Goal: Transaction & Acquisition: Purchase product/service

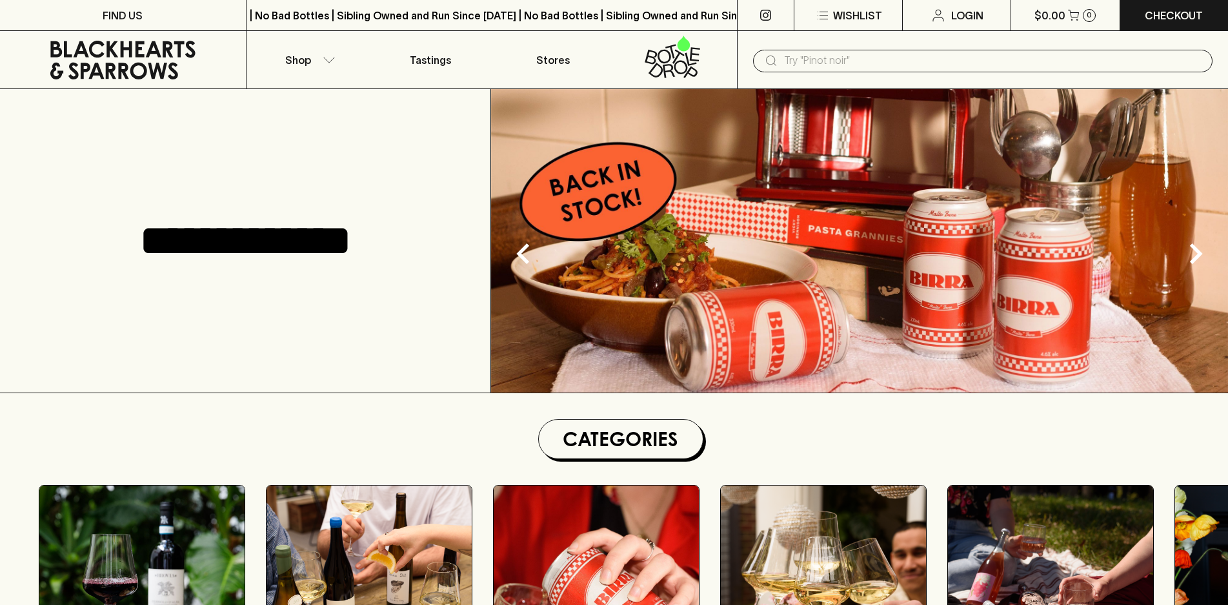
click at [853, 66] on input "text" at bounding box center [993, 60] width 418 height 21
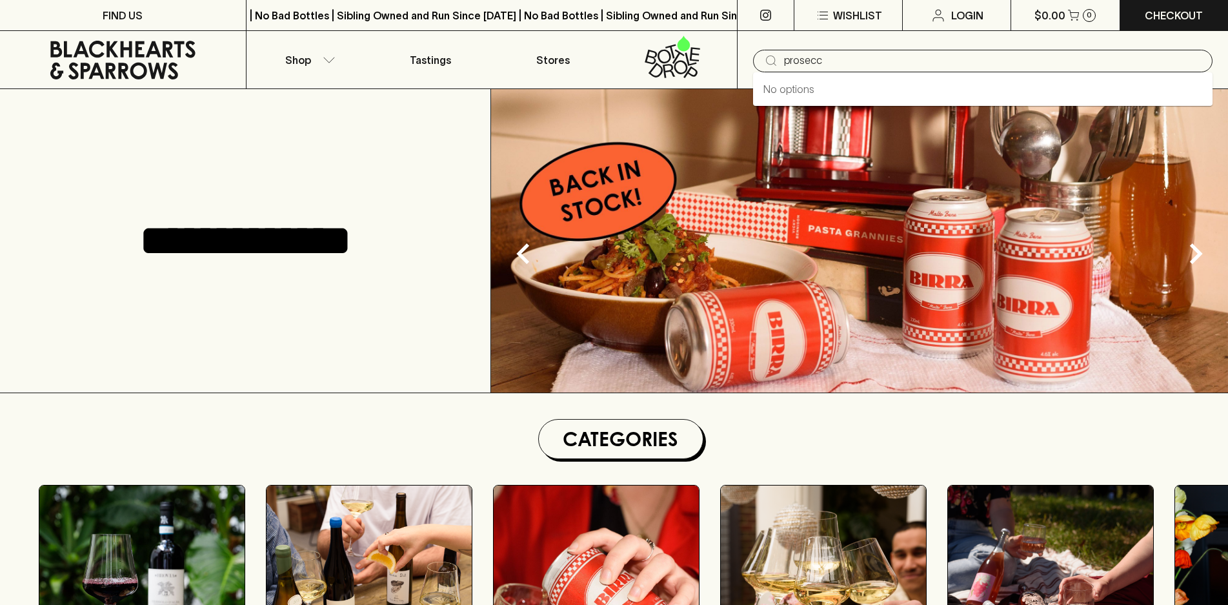
click at [843, 60] on input "prosecc" at bounding box center [993, 60] width 418 height 21
type input "prosecco"
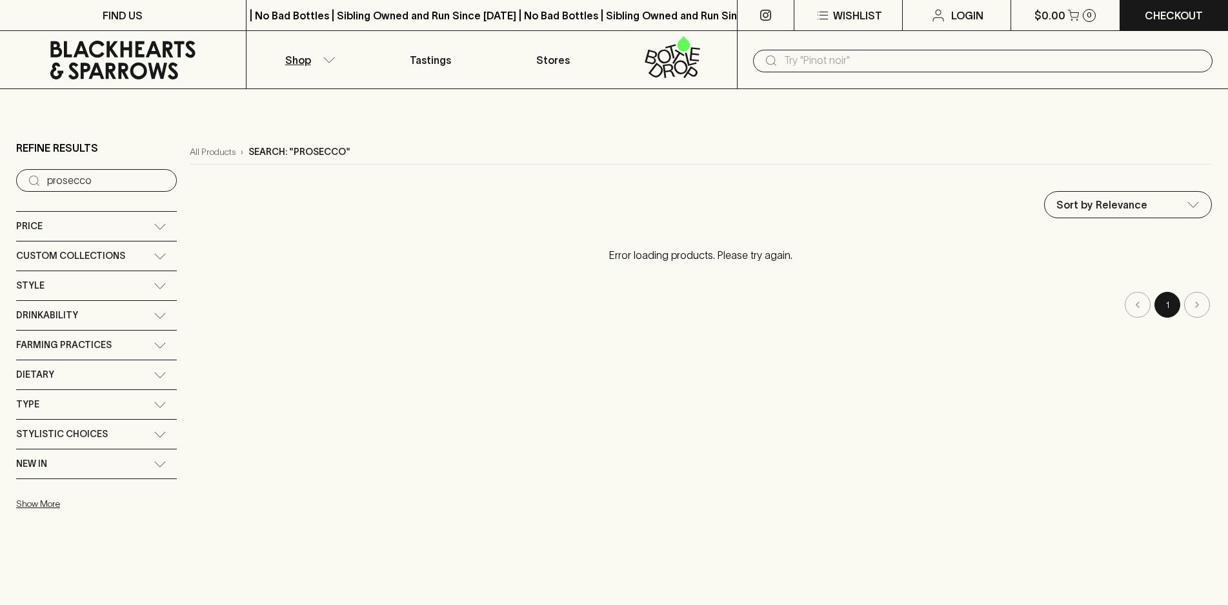
click at [59, 290] on div "Style" at bounding box center [84, 286] width 137 height 16
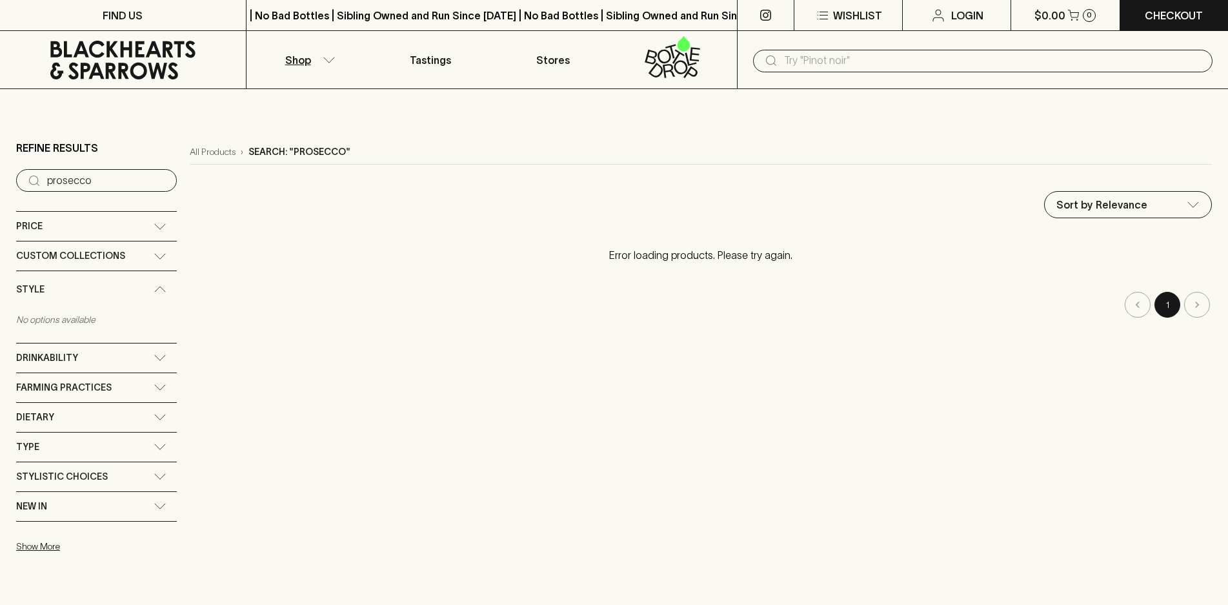
click at [159, 38] on link at bounding box center [123, 60] width 246 height 58
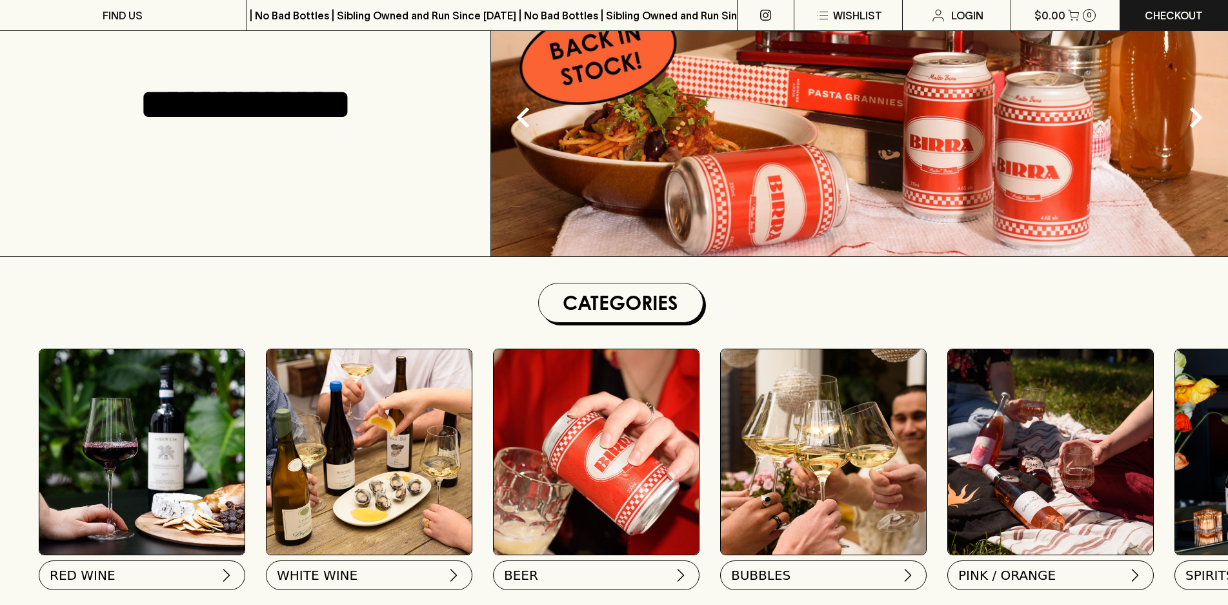
scroll to position [387, 0]
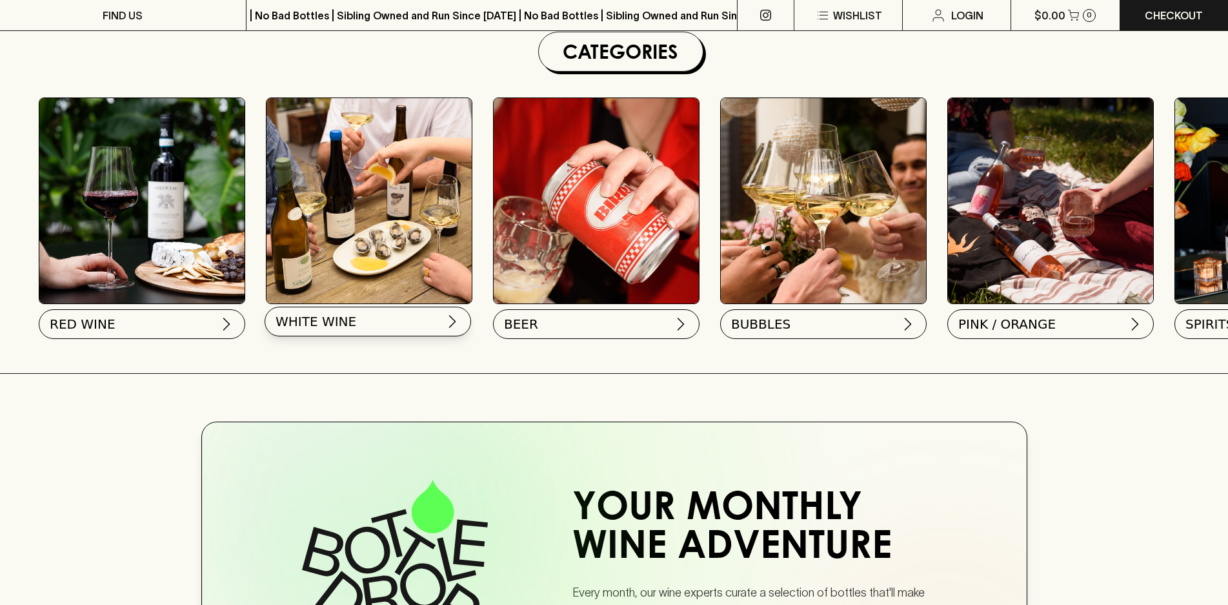
click at [443, 322] on button "WHITE WINE" at bounding box center [368, 322] width 207 height 30
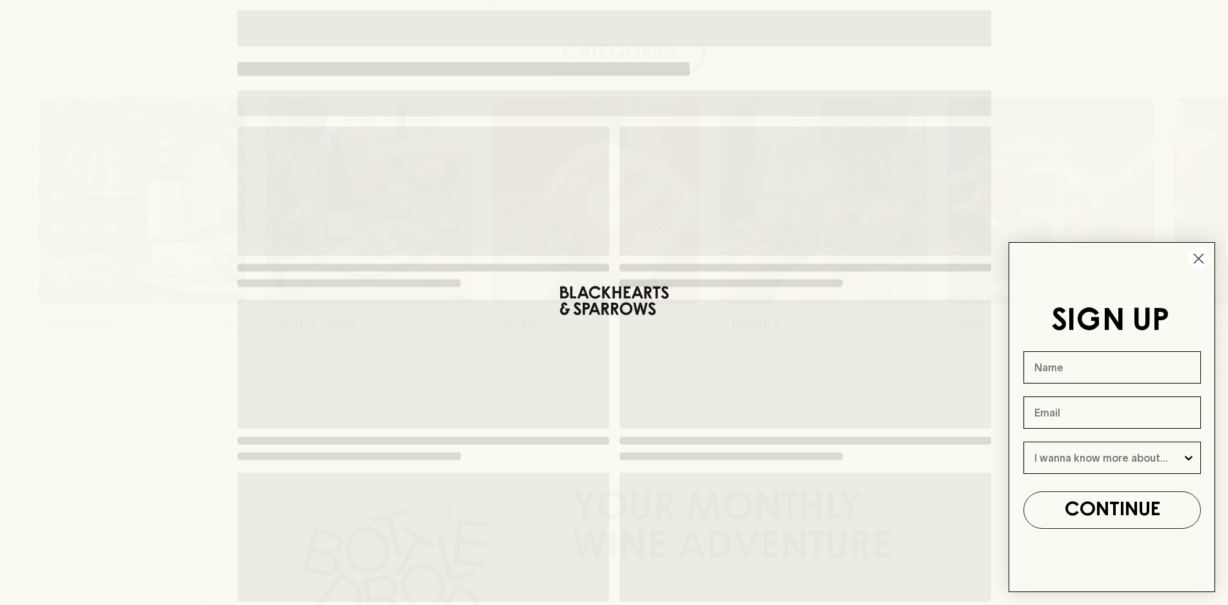
scroll to position [65, 0]
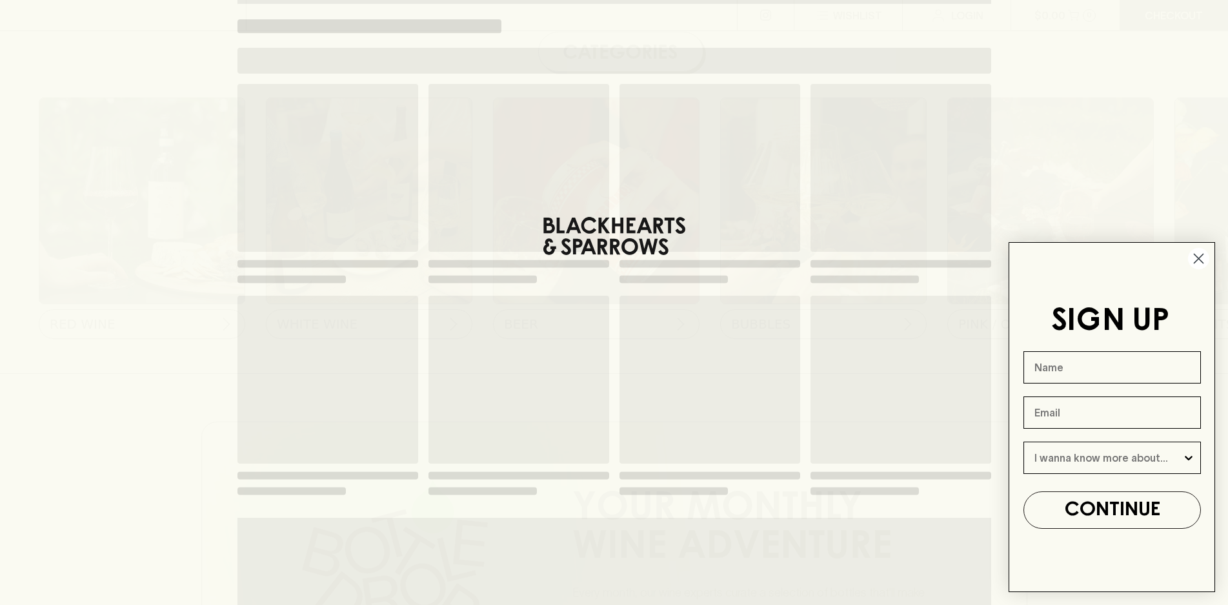
click at [1201, 258] on circle "Close dialog" at bounding box center [1198, 258] width 21 height 21
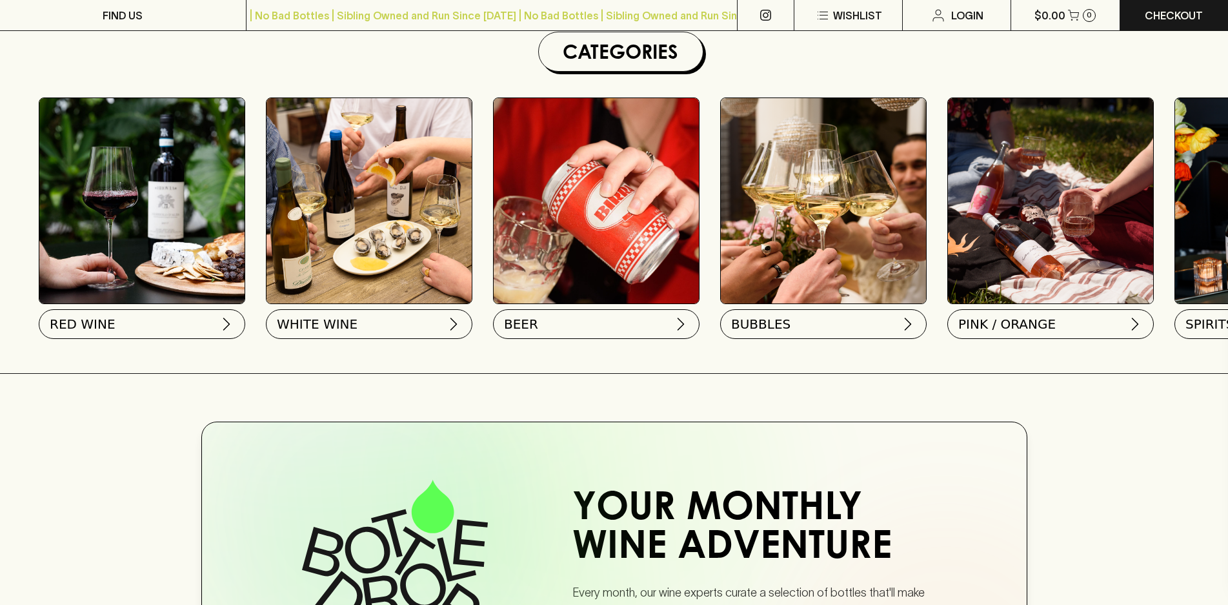
scroll to position [0, 0]
click at [915, 322] on button "BUBBLES" at bounding box center [822, 322] width 207 height 30
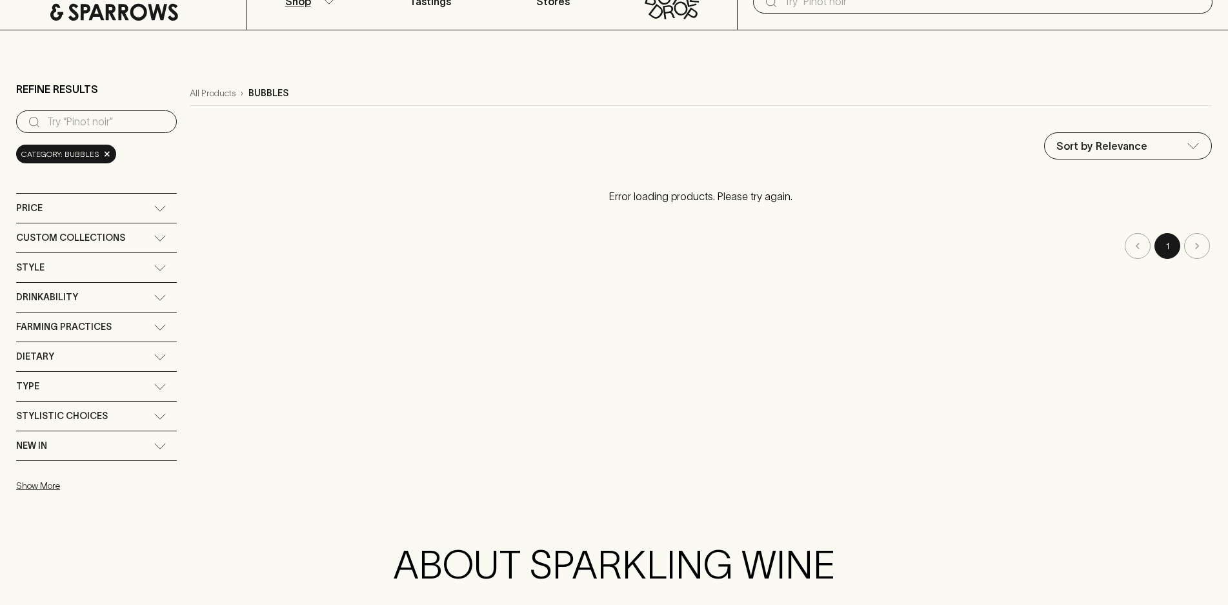
scroll to position [129, 0]
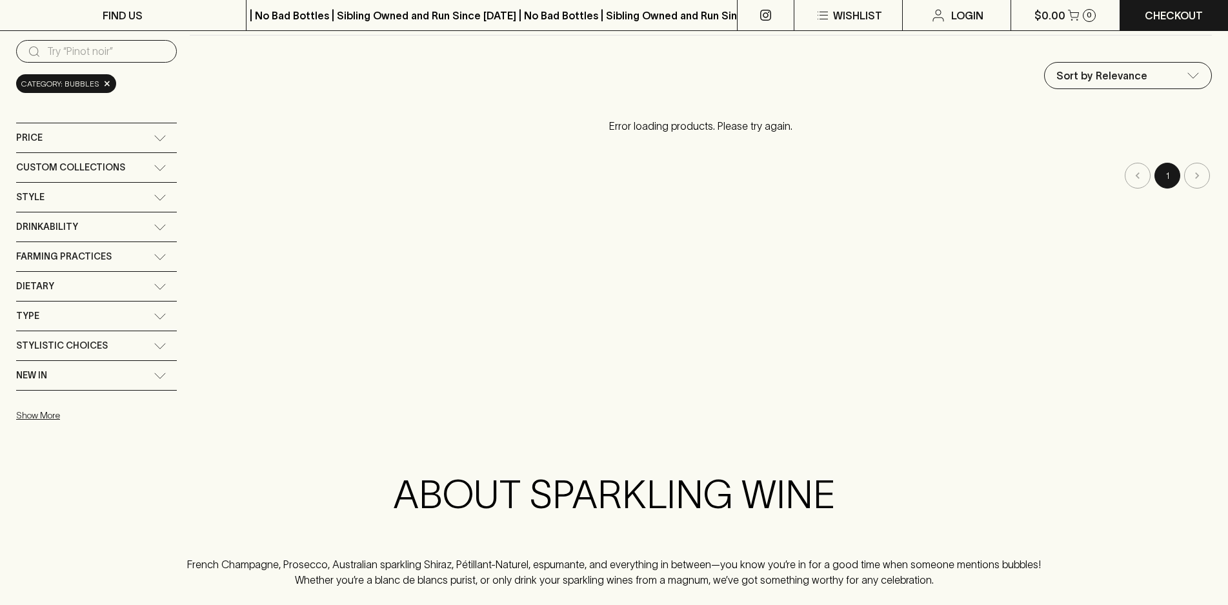
click at [164, 135] on icon at bounding box center [160, 138] width 13 height 6
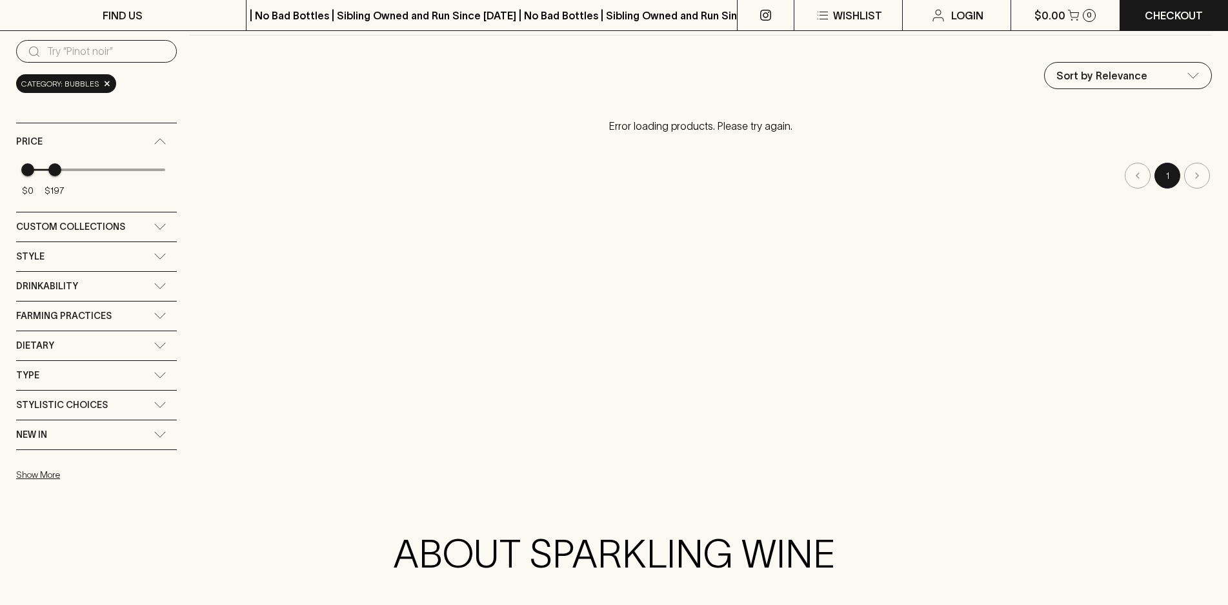
type input "136"
drag, startPoint x: 167, startPoint y: 172, endPoint x: 46, endPoint y: 177, distance: 120.2
click at [46, 176] on span "$136" at bounding box center [46, 169] width 13 height 13
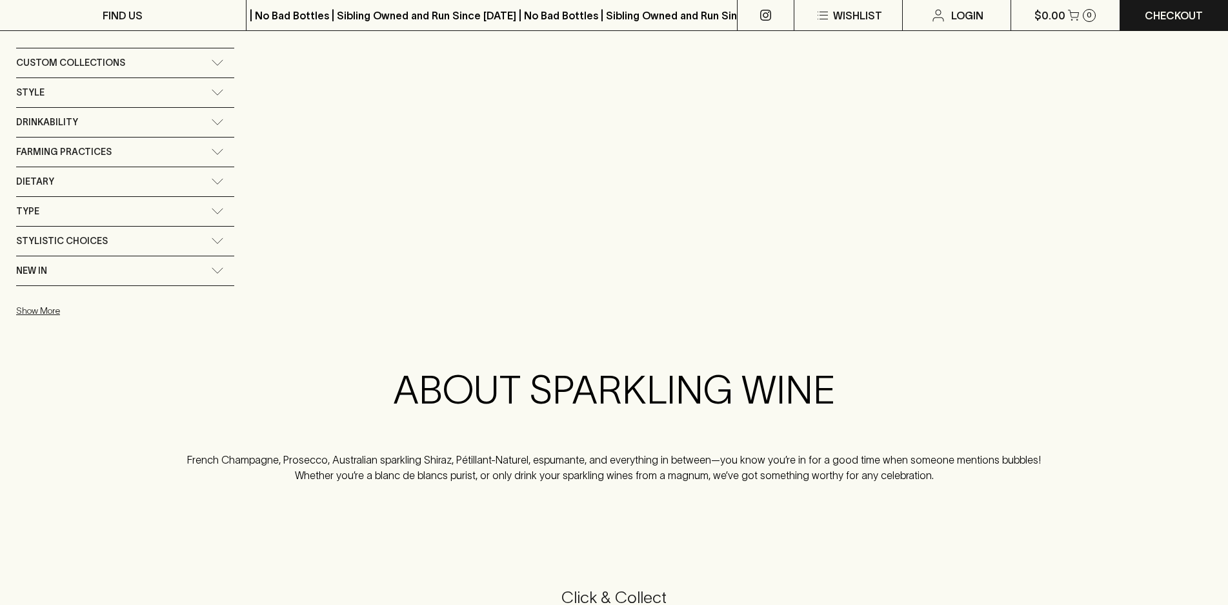
scroll to position [65, 0]
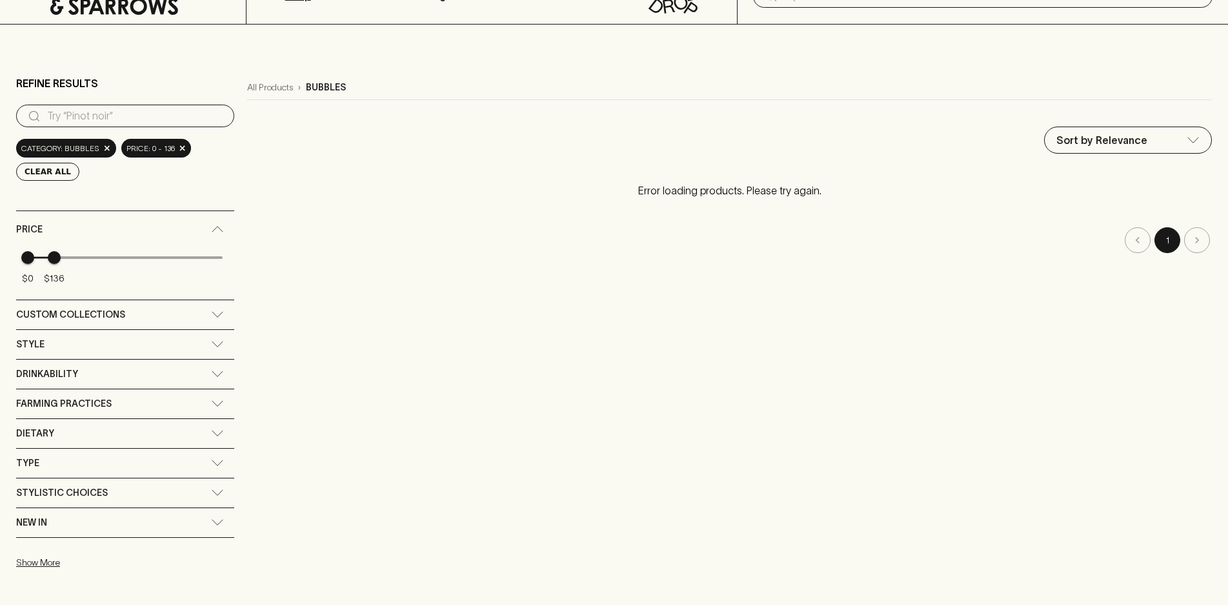
click at [1190, 240] on li "pagination navigation" at bounding box center [1198, 240] width 30 height 26
click at [756, 190] on p "Error loading products. Please try again." at bounding box center [729, 190] width 965 height 41
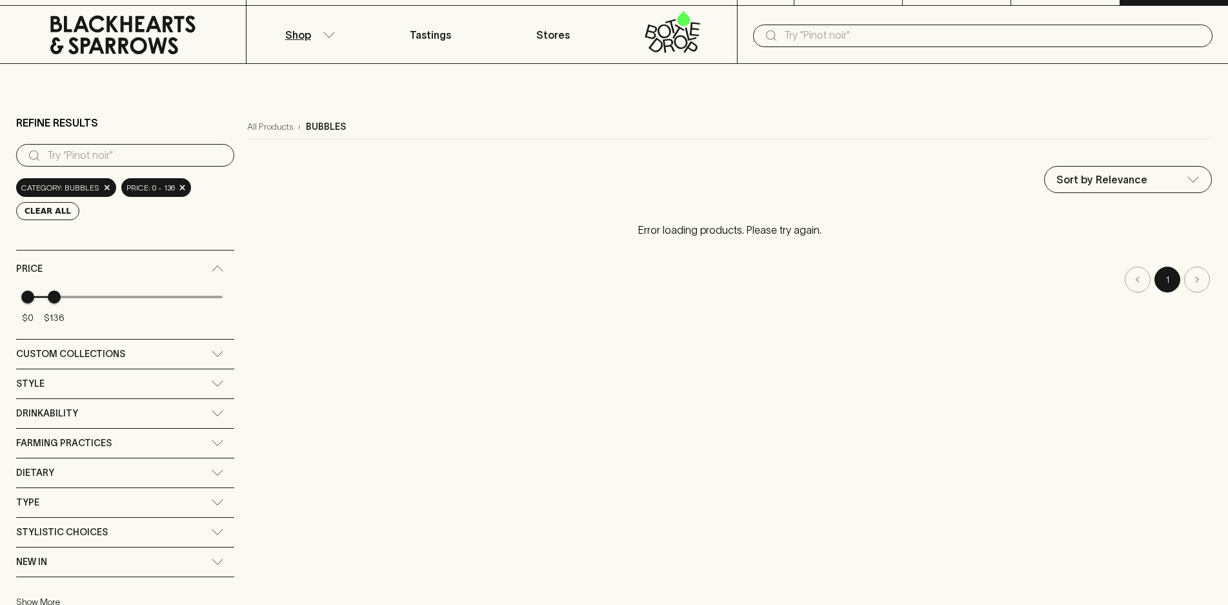
scroll to position [0, 0]
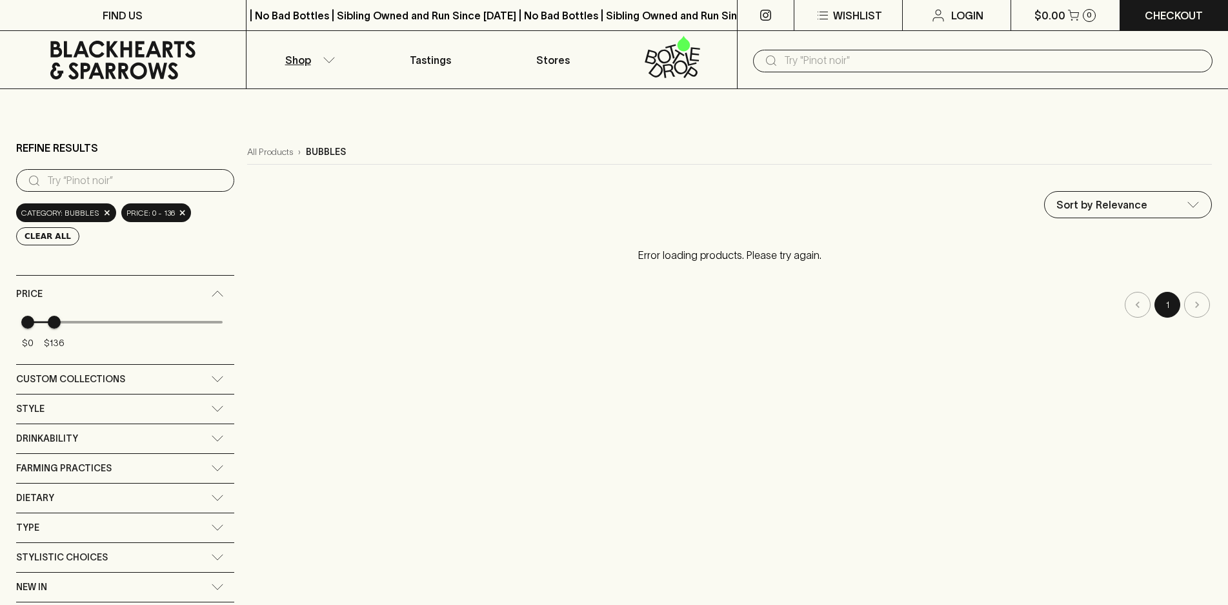
click at [130, 78] on icon at bounding box center [123, 60] width 227 height 39
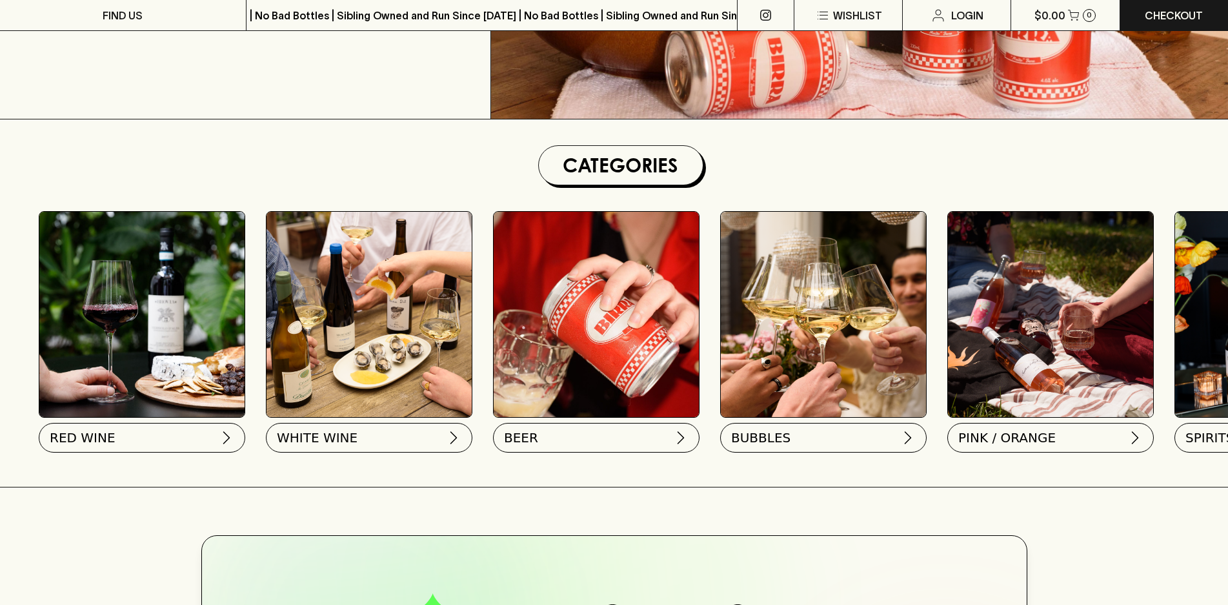
scroll to position [65, 0]
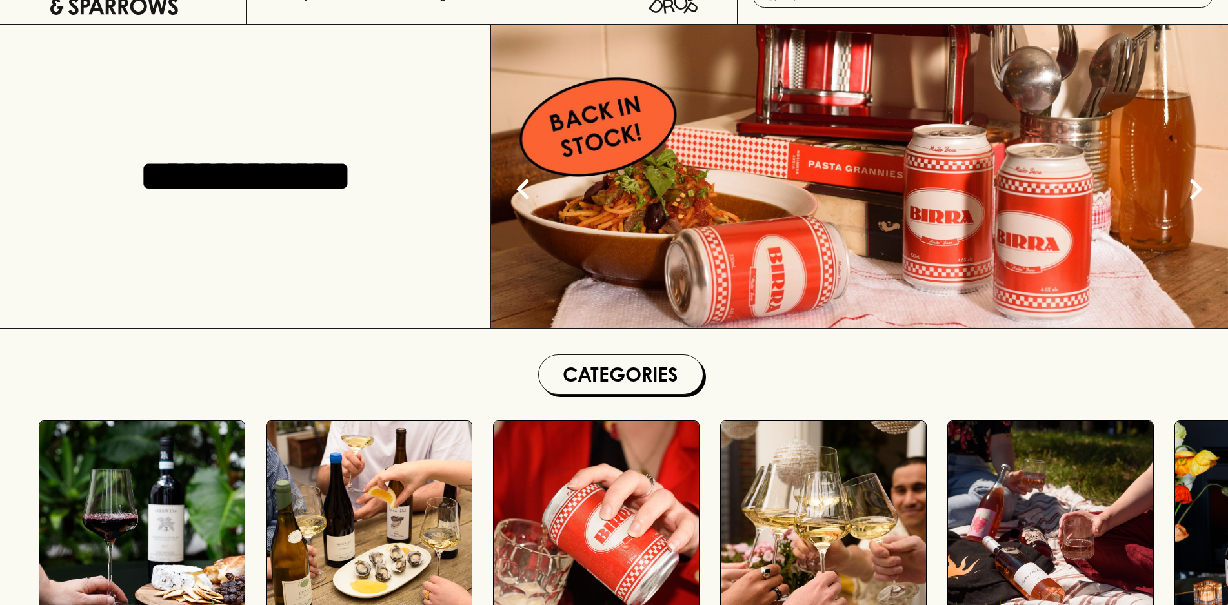
click at [908, 158] on img at bounding box center [859, 176] width 737 height 303
